Goal: Use online tool/utility: Utilize a website feature to perform a specific function

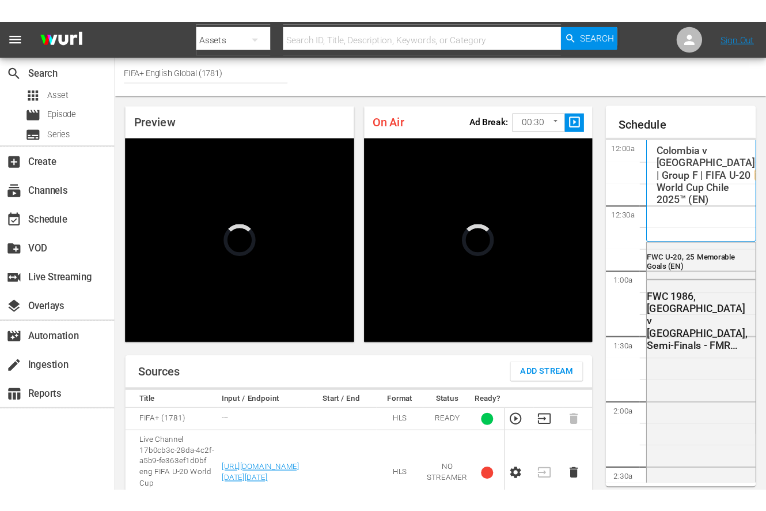
scroll to position [2079, 0]
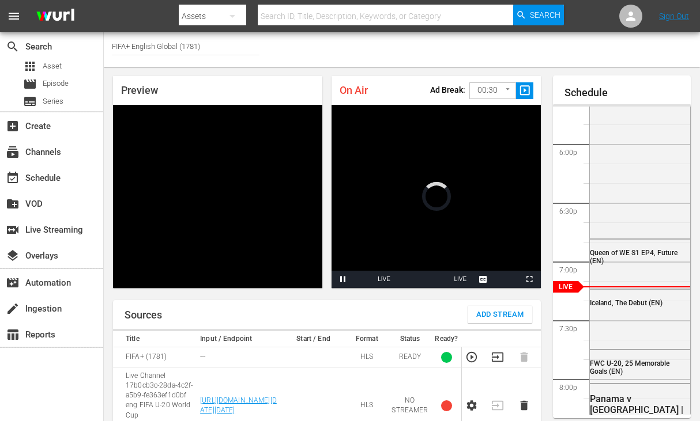
click at [503, 88] on body "menu Search By Assets Search ID, Title, Description, Keywords, or Category Sear…" at bounding box center [350, 210] width 700 height 421
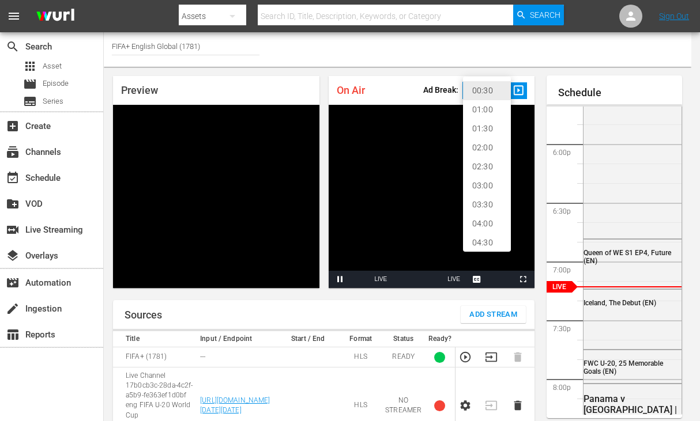
click at [484, 150] on li "02:00" at bounding box center [487, 147] width 48 height 19
type input "120"
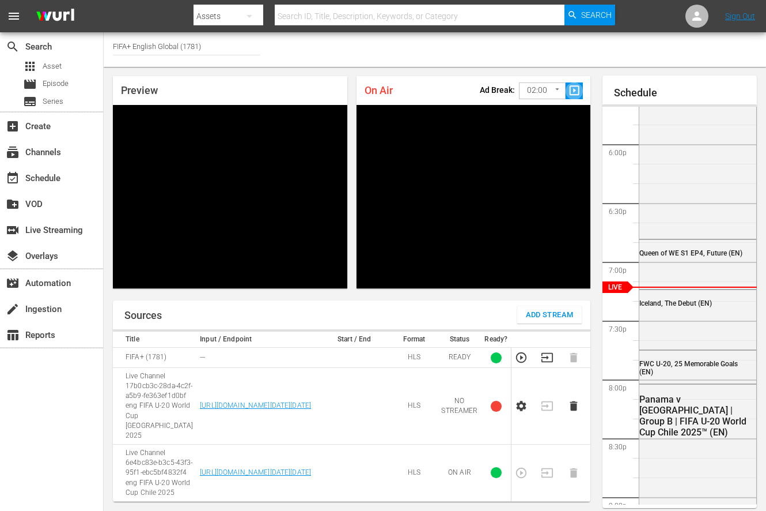
click at [575, 95] on span "slideshow_sharp" at bounding box center [574, 90] width 13 height 13
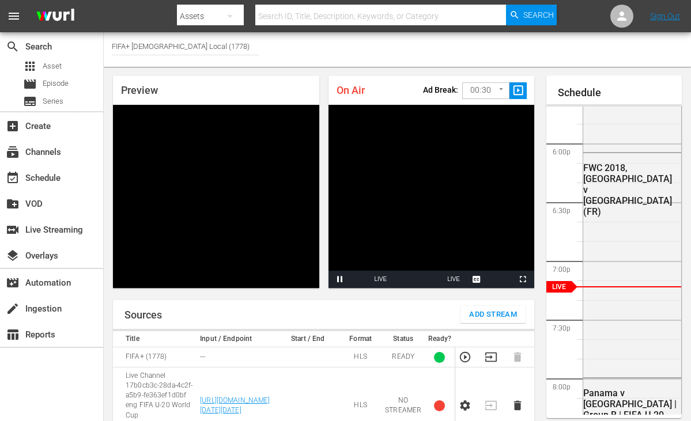
click at [471, 90] on body "menu Search By Assets Search ID, Title, Description, Keywords, or Category Sear…" at bounding box center [345, 210] width 691 height 421
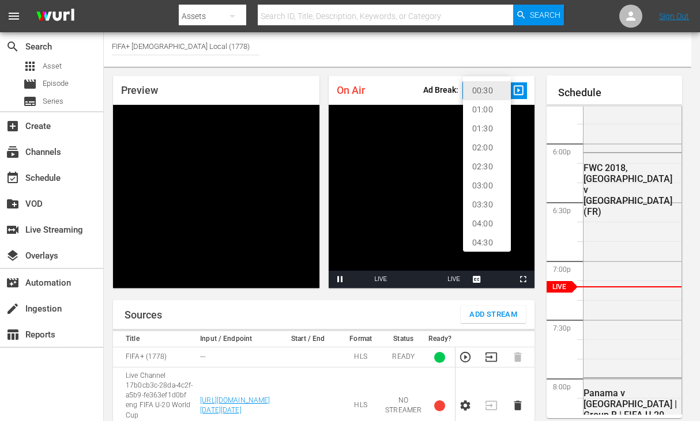
click at [478, 146] on li "02:00" at bounding box center [487, 147] width 48 height 19
type input "120"
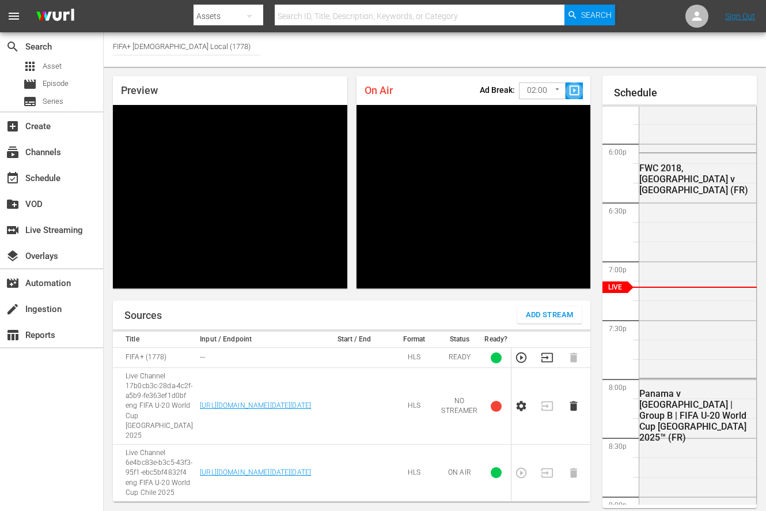
click at [575, 96] on span "slideshow_sharp" at bounding box center [574, 90] width 13 height 13
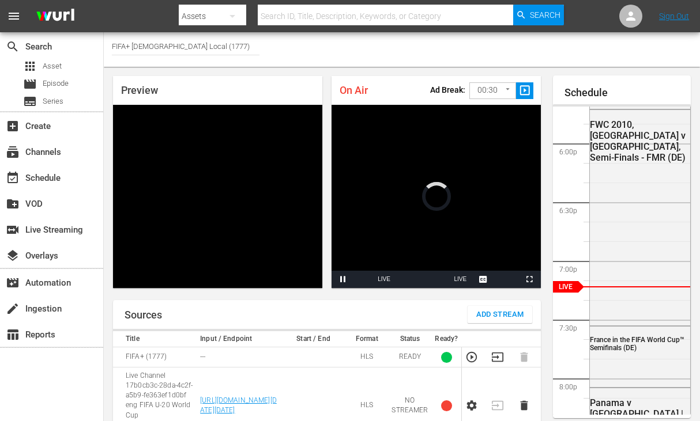
click at [466, 94] on body "menu Search By Assets Search ID, Title, Description, Keywords, or Category Sear…" at bounding box center [350, 210] width 700 height 421
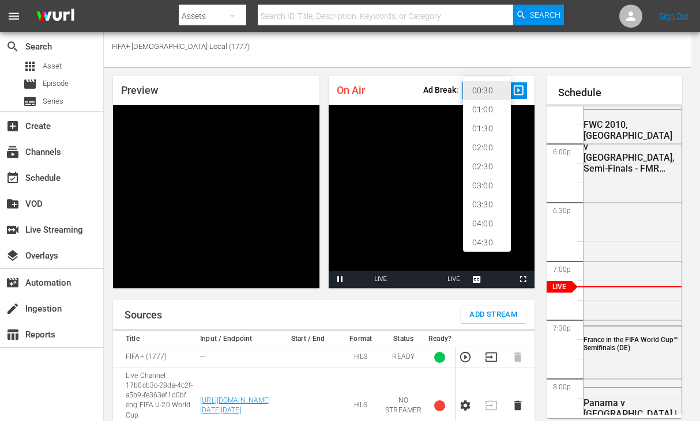
click at [470, 151] on li "02:00" at bounding box center [487, 147] width 48 height 19
type input "120"
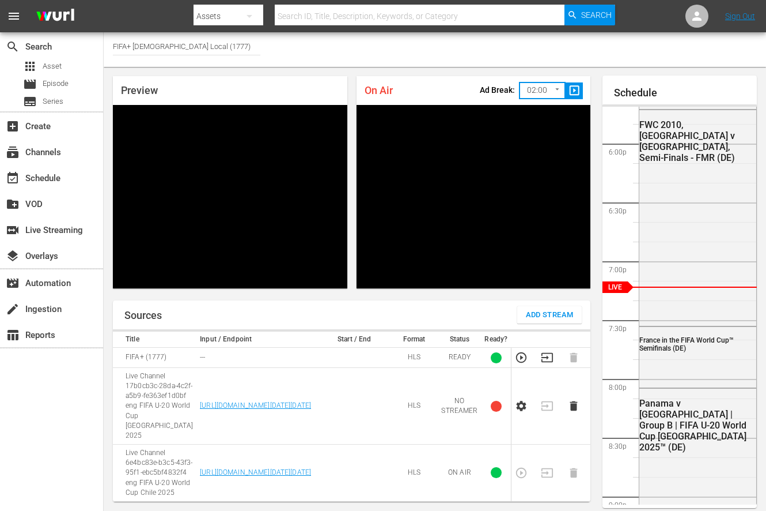
click at [576, 93] on span "slideshow_sharp" at bounding box center [574, 90] width 13 height 13
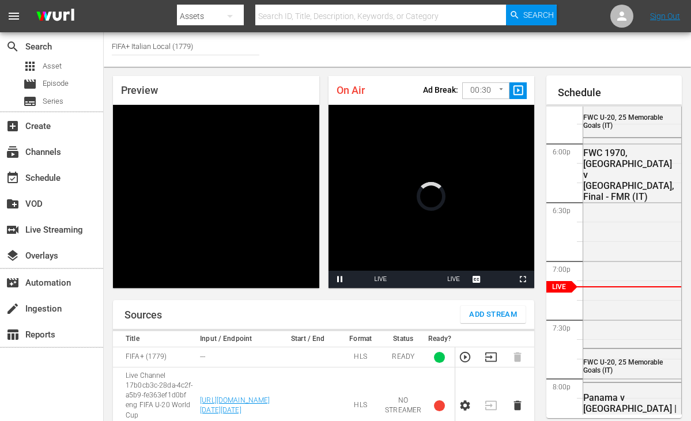
click at [472, 85] on body "menu Search By Assets Search ID, Title, Description, Keywords, or Category Sear…" at bounding box center [345, 210] width 691 height 421
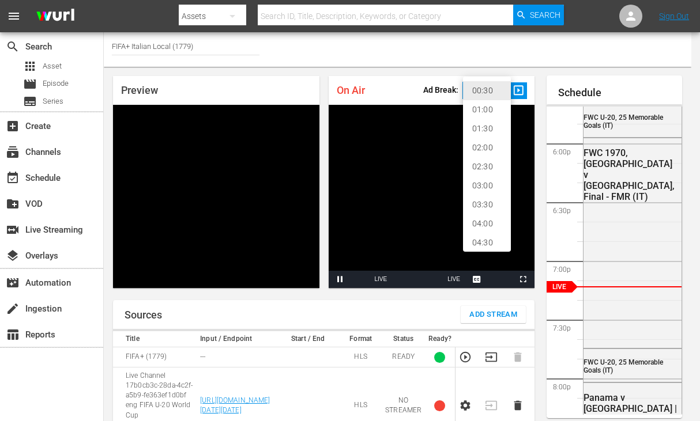
click at [476, 146] on li "02:00" at bounding box center [487, 147] width 48 height 19
type input "120"
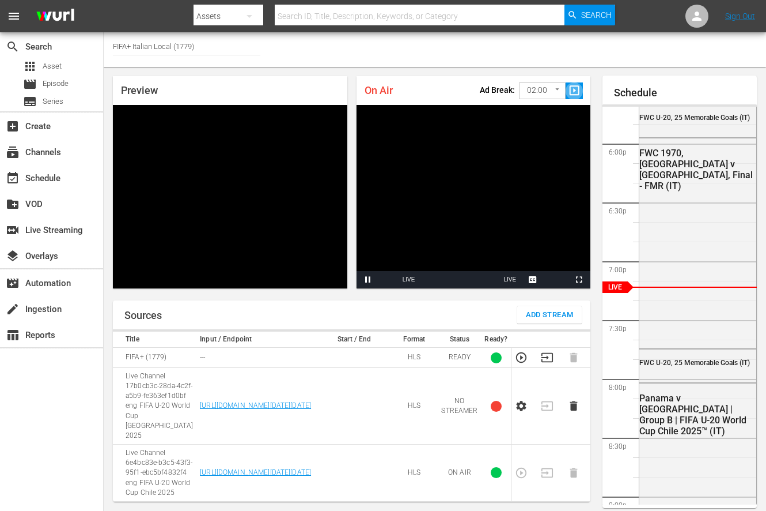
click at [573, 91] on span "slideshow_sharp" at bounding box center [574, 90] width 13 height 13
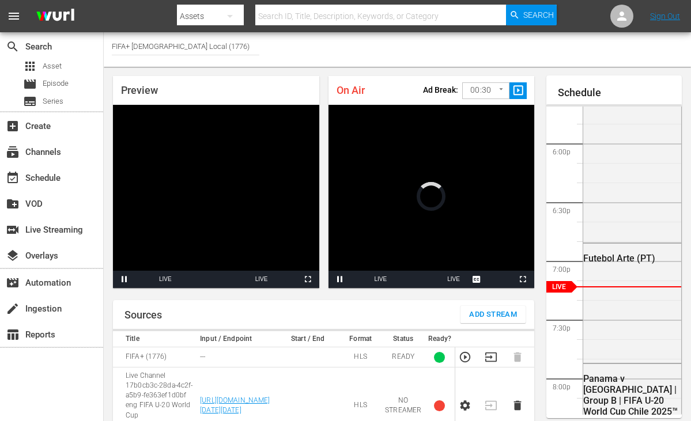
click at [471, 91] on body "menu Search By Assets Search ID, Title, Description, Keywords, or Category Sear…" at bounding box center [345, 210] width 691 height 421
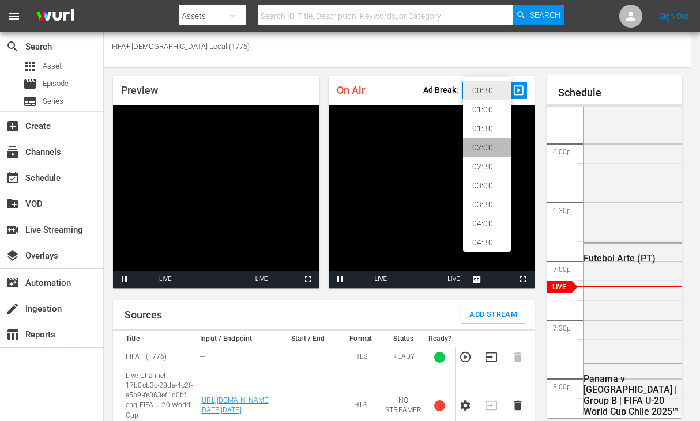
click at [479, 152] on li "02:00" at bounding box center [487, 147] width 48 height 19
type input "120"
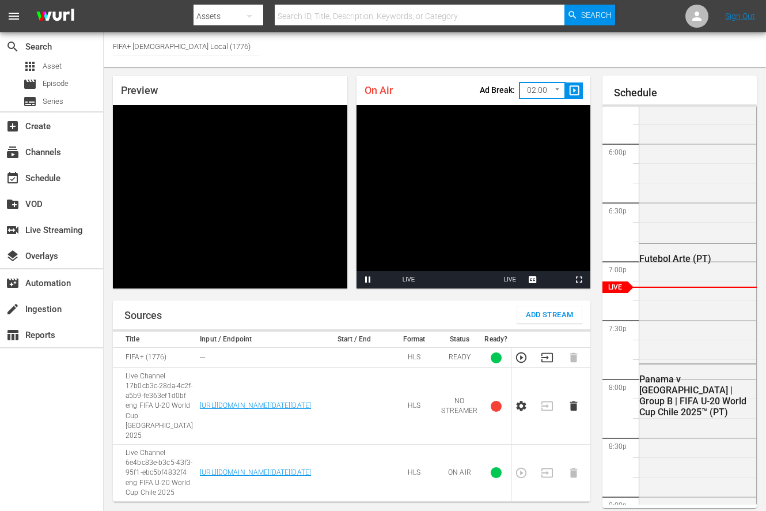
click at [579, 93] on span "slideshow_sharp" at bounding box center [574, 90] width 13 height 13
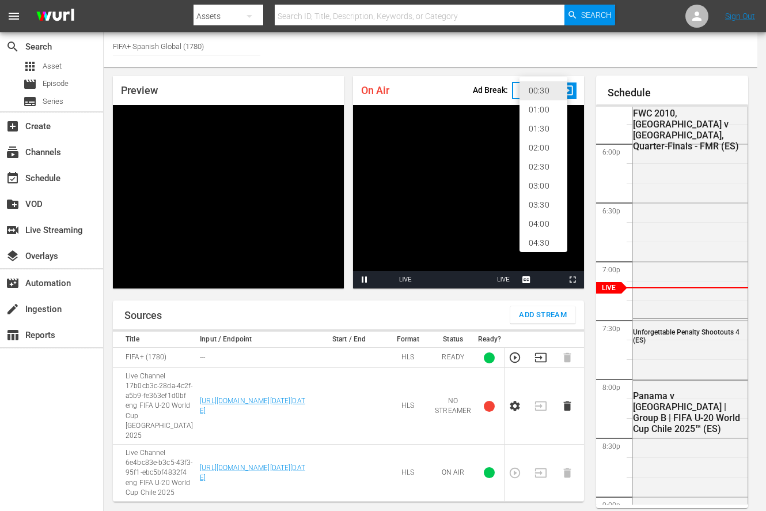
click at [558, 89] on body "menu Search By Assets Search ID, Title, Description, Keywords, or Category Sear…" at bounding box center [383, 255] width 766 height 511
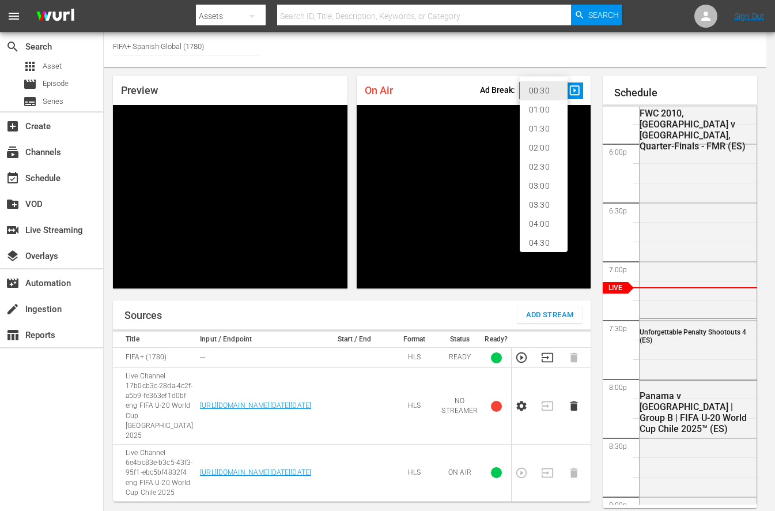
click at [551, 153] on li "02:00" at bounding box center [544, 147] width 48 height 19
type input "120"
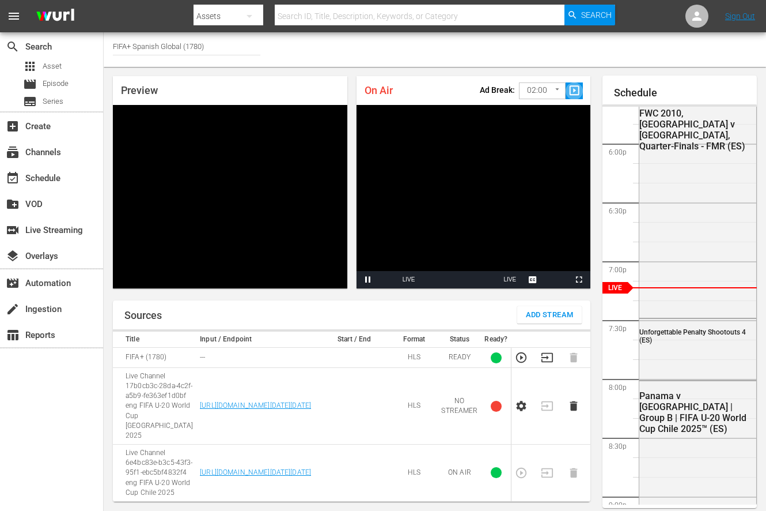
click at [572, 88] on span "slideshow_sharp" at bounding box center [574, 90] width 13 height 13
